Goal: Navigation & Orientation: Find specific page/section

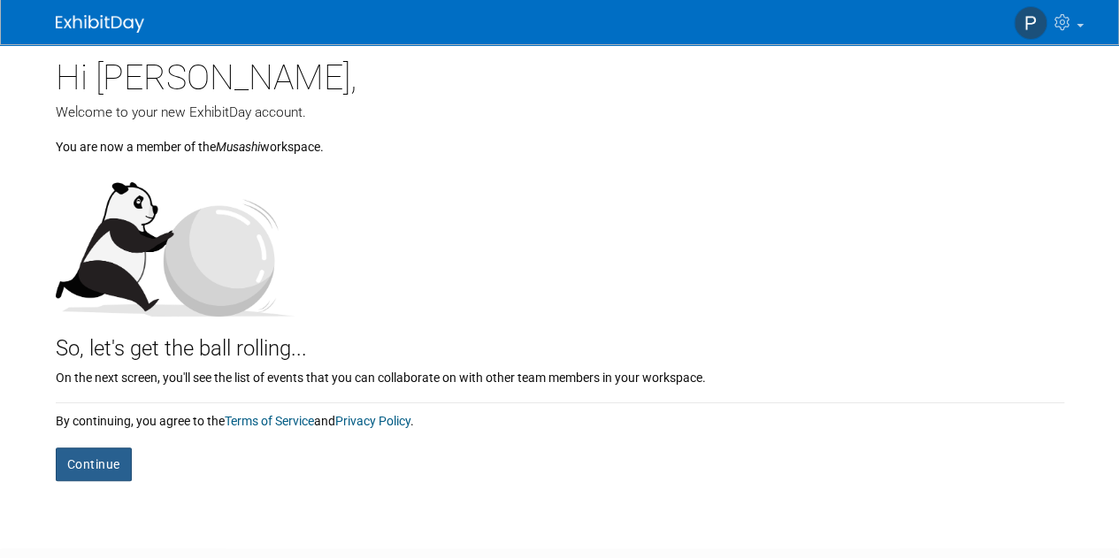
click at [99, 462] on button "Continue" at bounding box center [94, 465] width 76 height 34
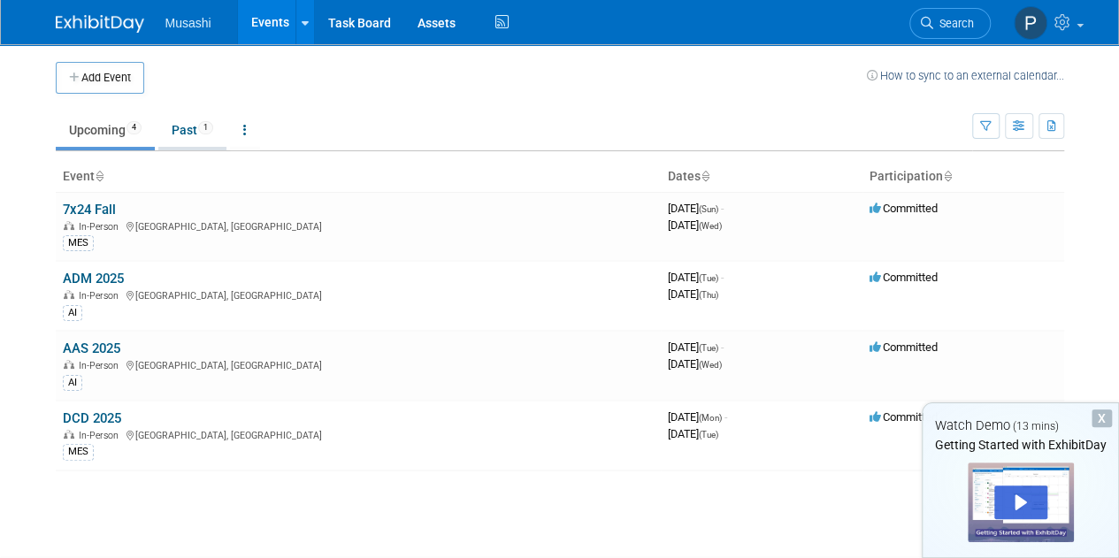
click at [189, 130] on link "Past 1" at bounding box center [192, 130] width 68 height 34
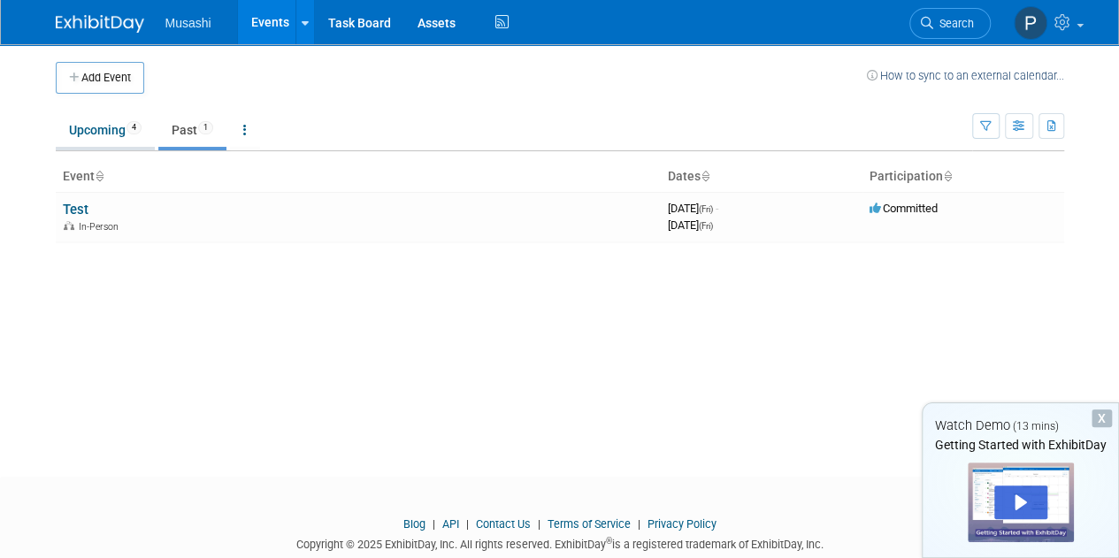
click at [92, 130] on link "Upcoming 4" at bounding box center [105, 130] width 99 height 34
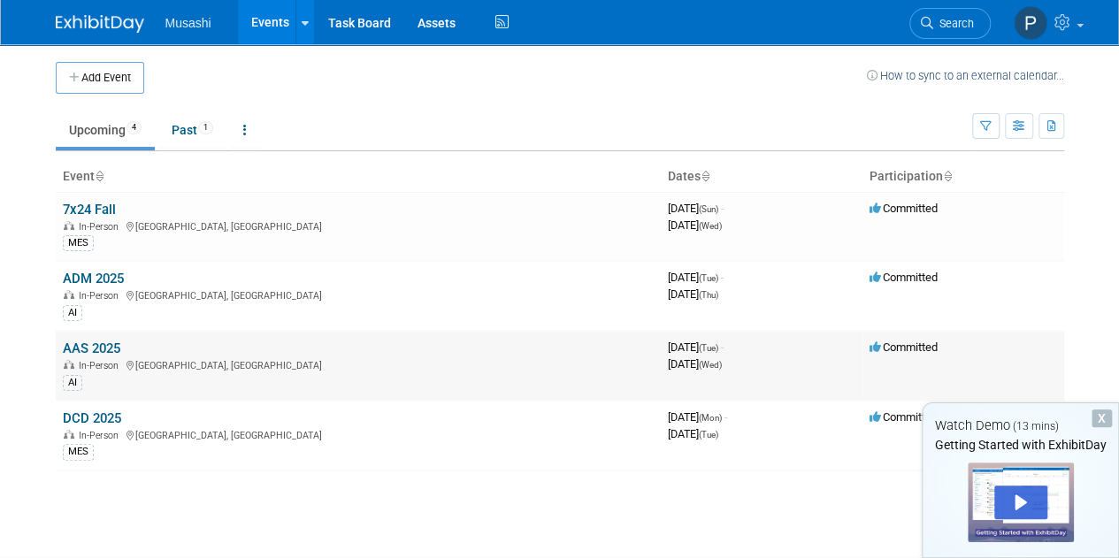
click at [103, 343] on link "AAS 2025" at bounding box center [91, 349] width 57 height 16
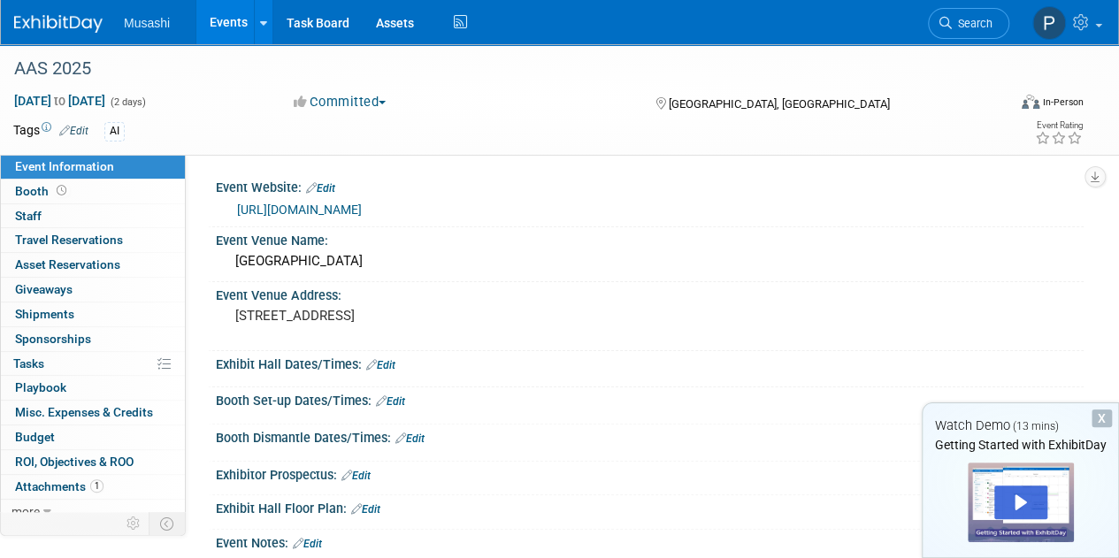
click at [138, 20] on span "Musashi" at bounding box center [147, 23] width 46 height 14
click at [49, 24] on img at bounding box center [58, 24] width 88 height 18
